Goal: Task Accomplishment & Management: Complete application form

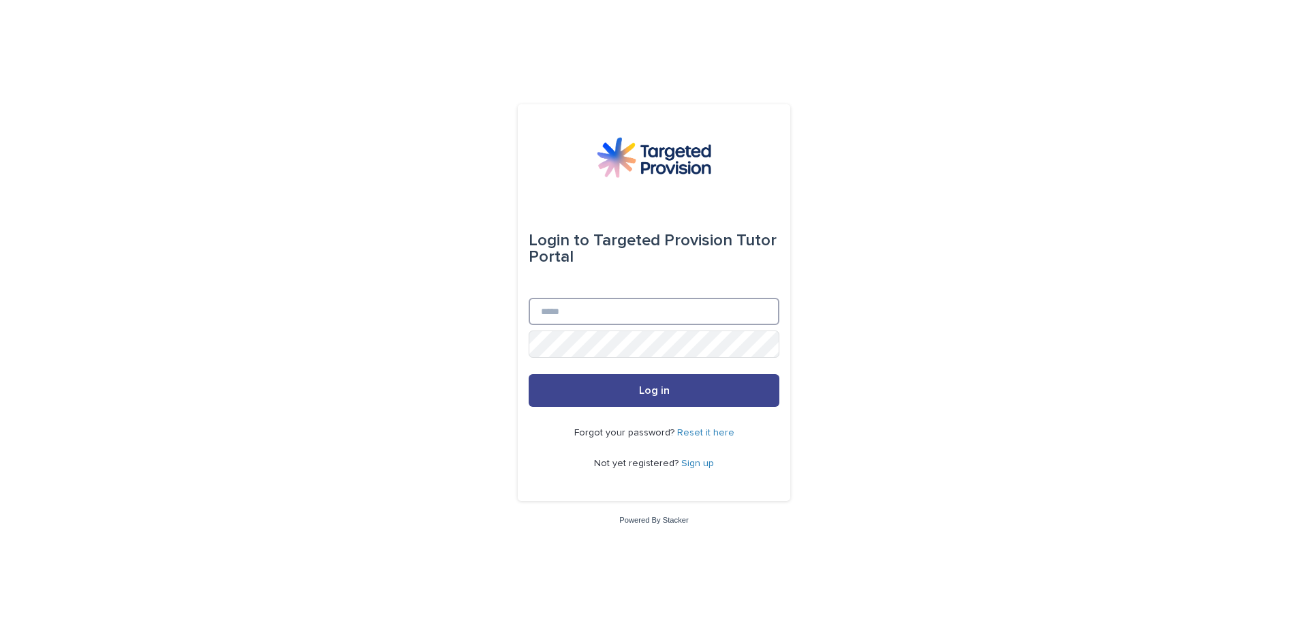
type input "**********"
click at [614, 402] on button "Log in" at bounding box center [654, 390] width 251 height 33
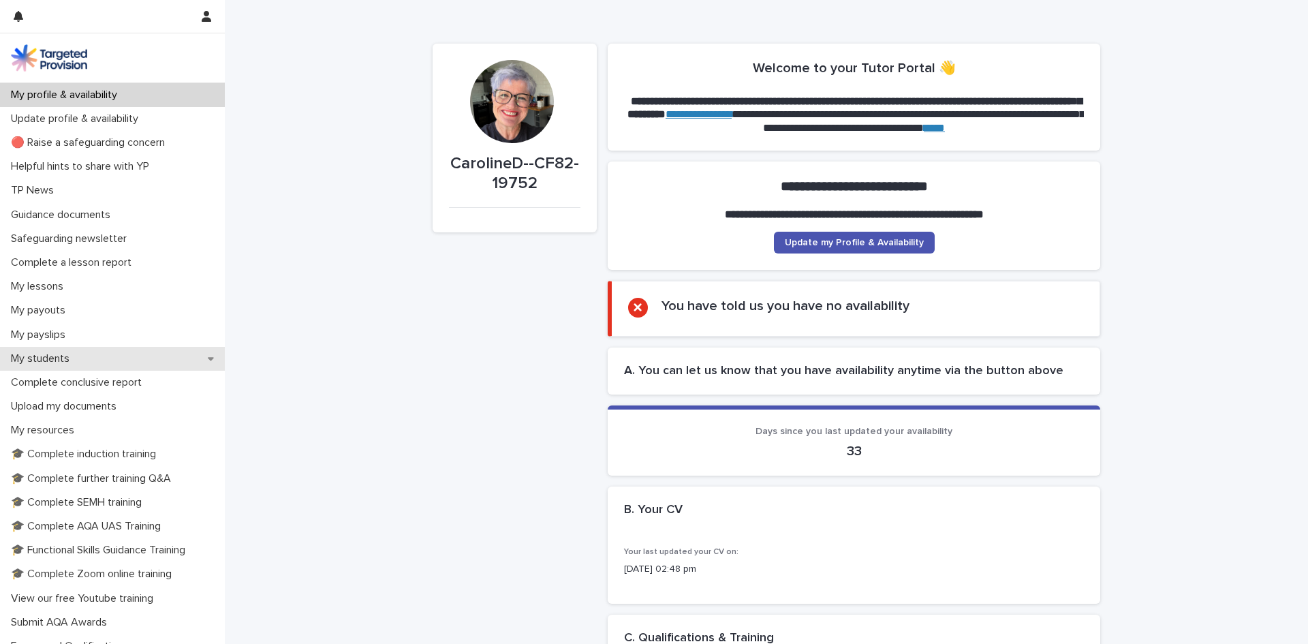
click at [39, 358] on p "My students" at bounding box center [42, 358] width 75 height 13
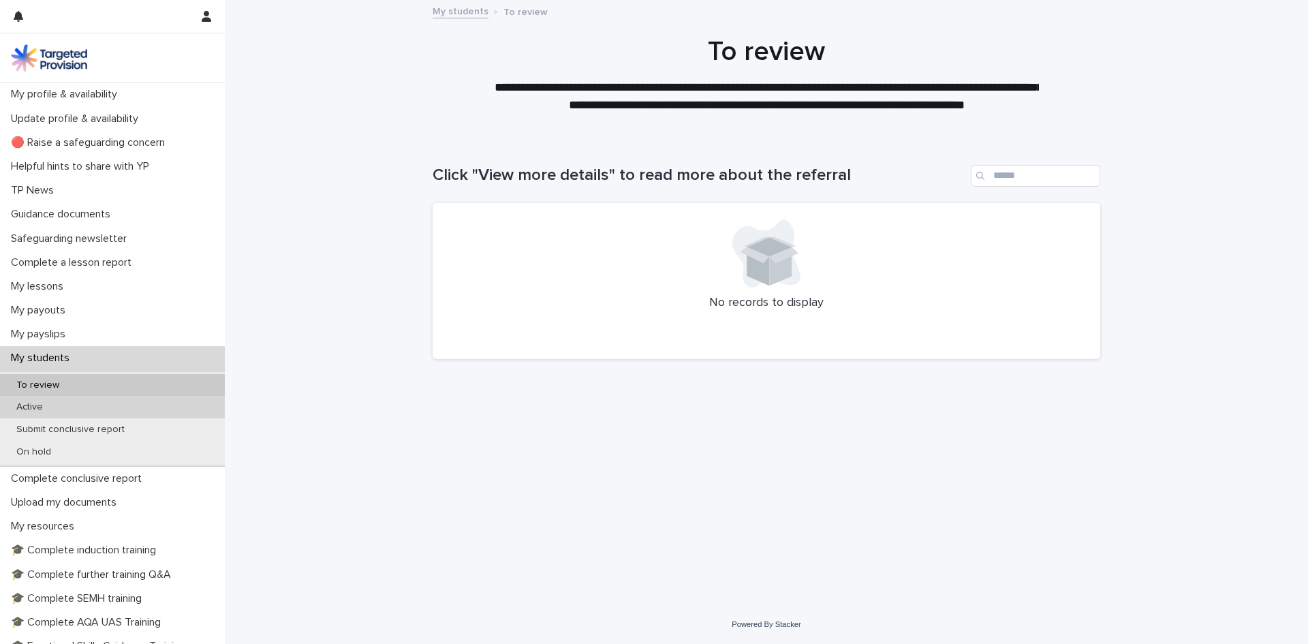
click at [35, 405] on p "Active" at bounding box center [29, 407] width 48 height 12
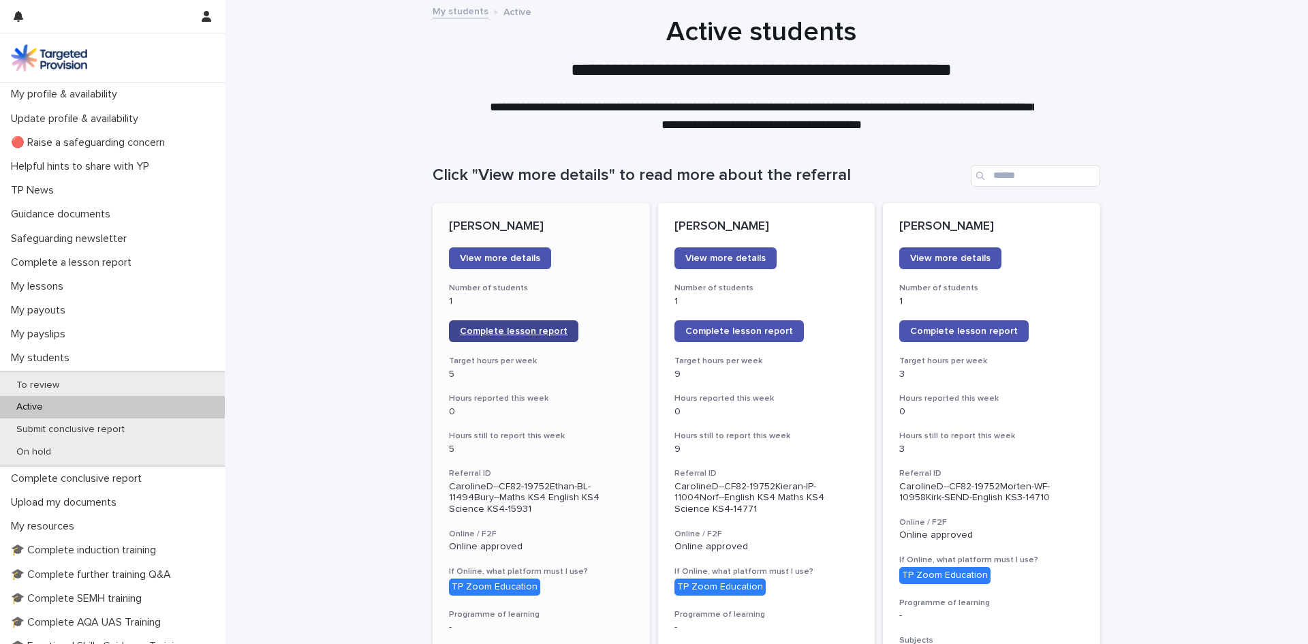
click at [467, 333] on span "Complete lesson report" at bounding box center [514, 331] width 108 height 10
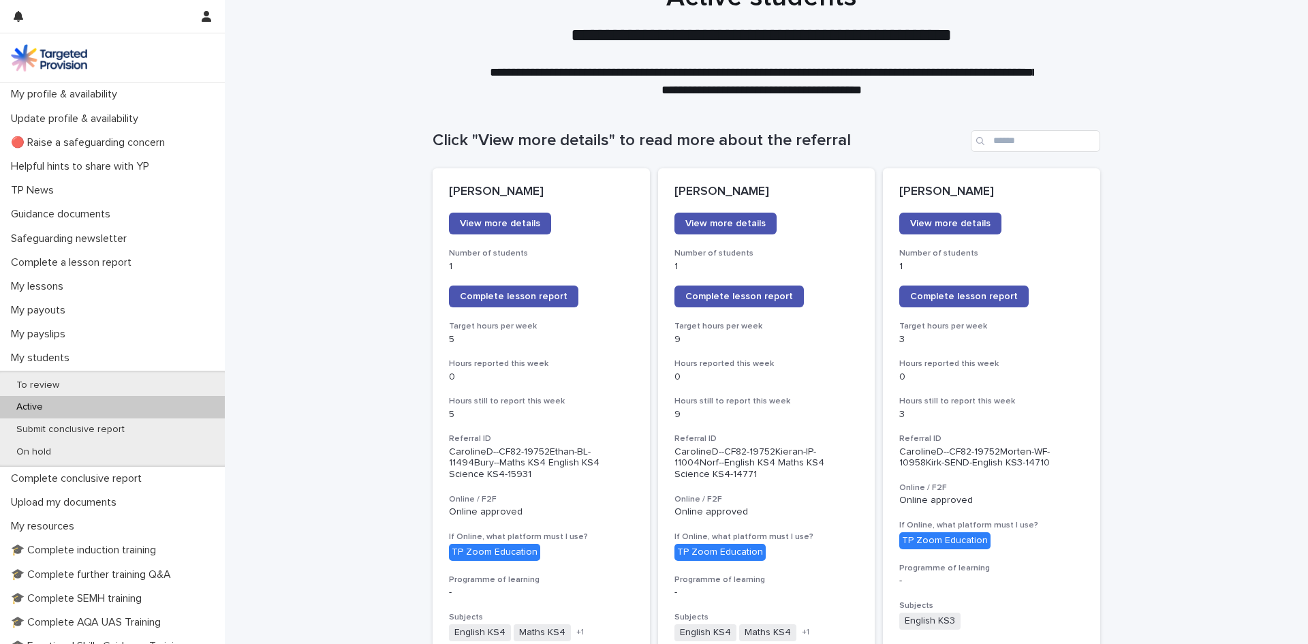
scroll to position [68, 0]
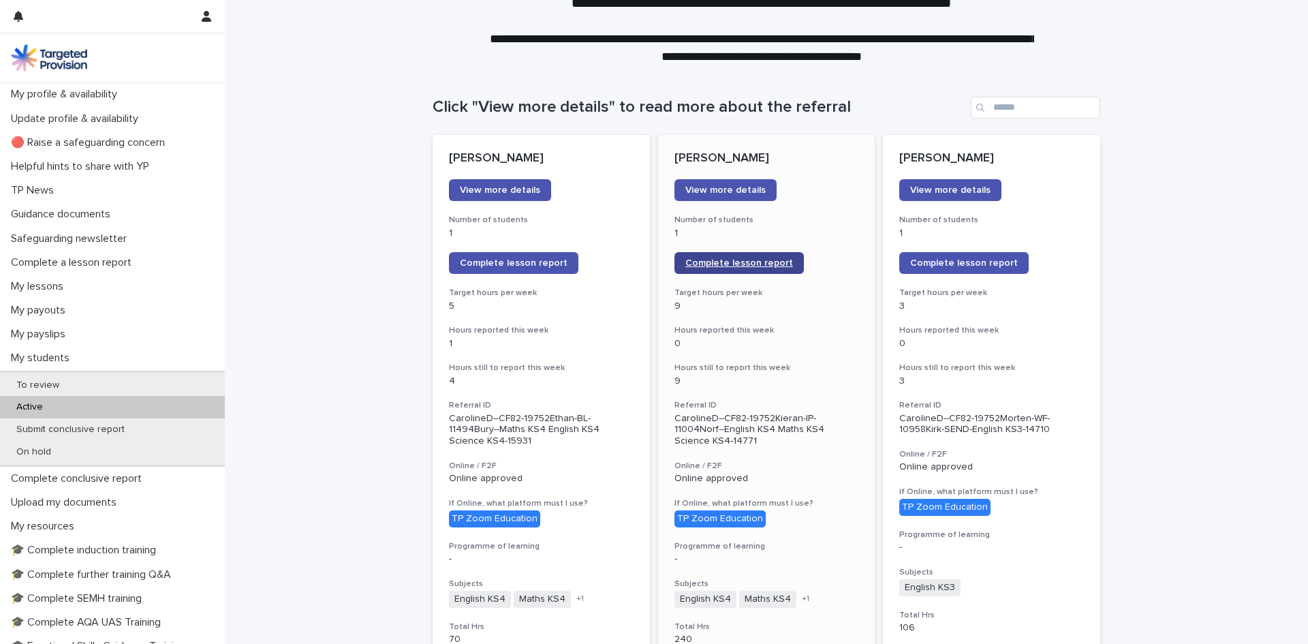
click at [715, 268] on span "Complete lesson report" at bounding box center [739, 263] width 108 height 10
